Goal: Task Accomplishment & Management: Use online tool/utility

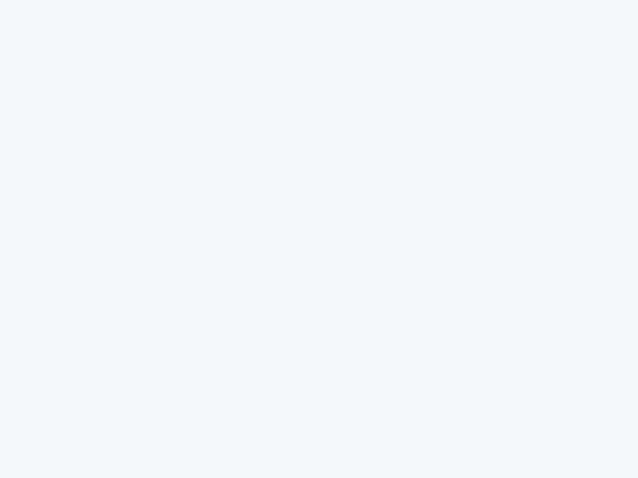
click at [319, 239] on div at bounding box center [319, 239] width 638 height 478
